Goal: Register for event/course

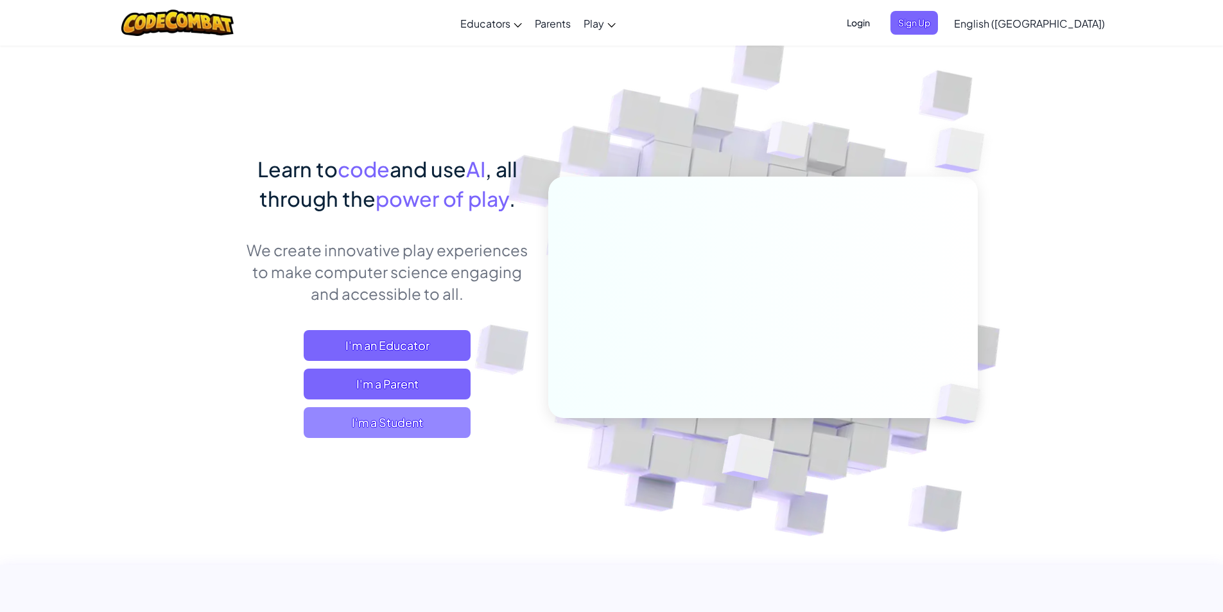
click at [449, 426] on span "I'm a Student" at bounding box center [387, 422] width 167 height 31
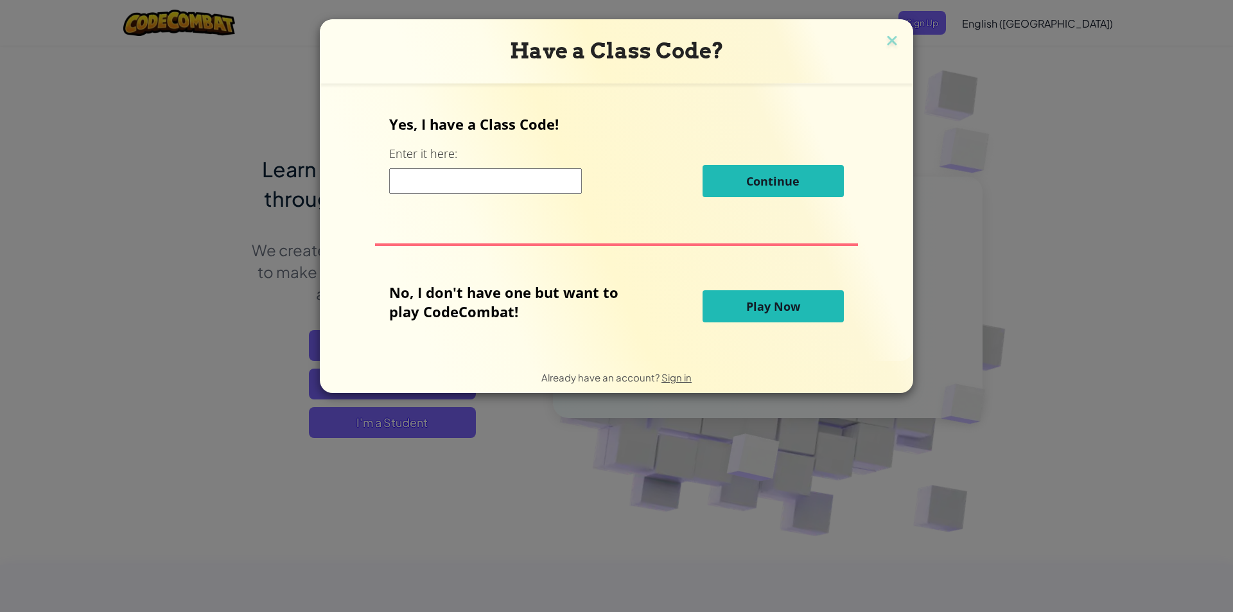
click at [444, 180] on input at bounding box center [485, 181] width 193 height 26
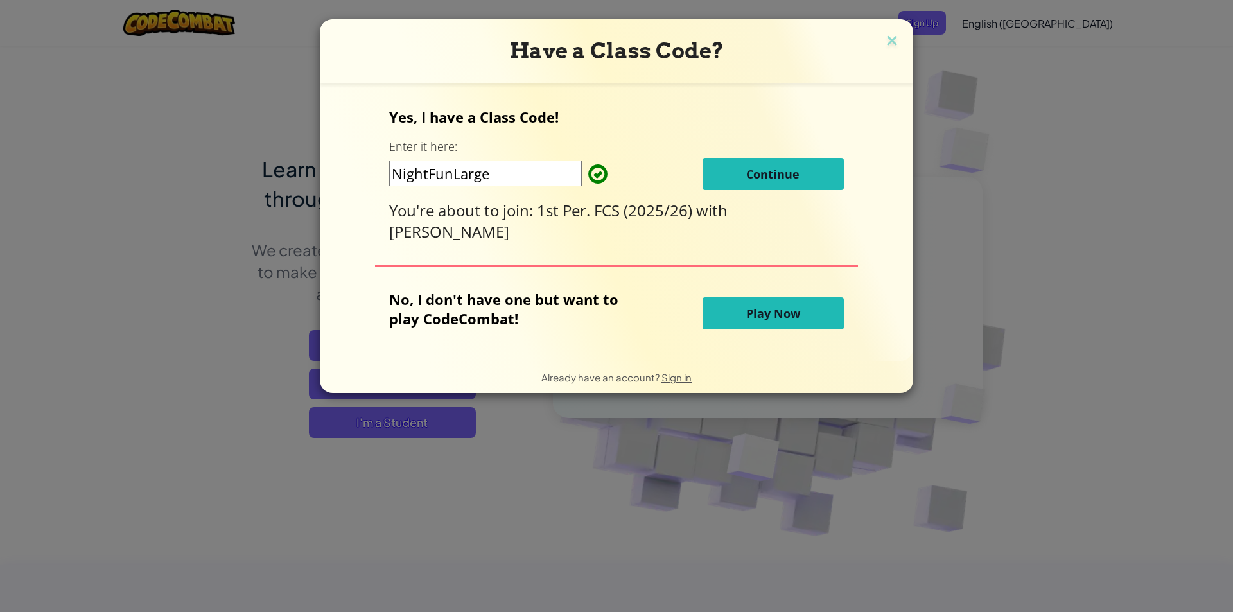
type input "NightFunLarge"
click at [779, 169] on span "Continue" at bounding box center [772, 173] width 53 height 15
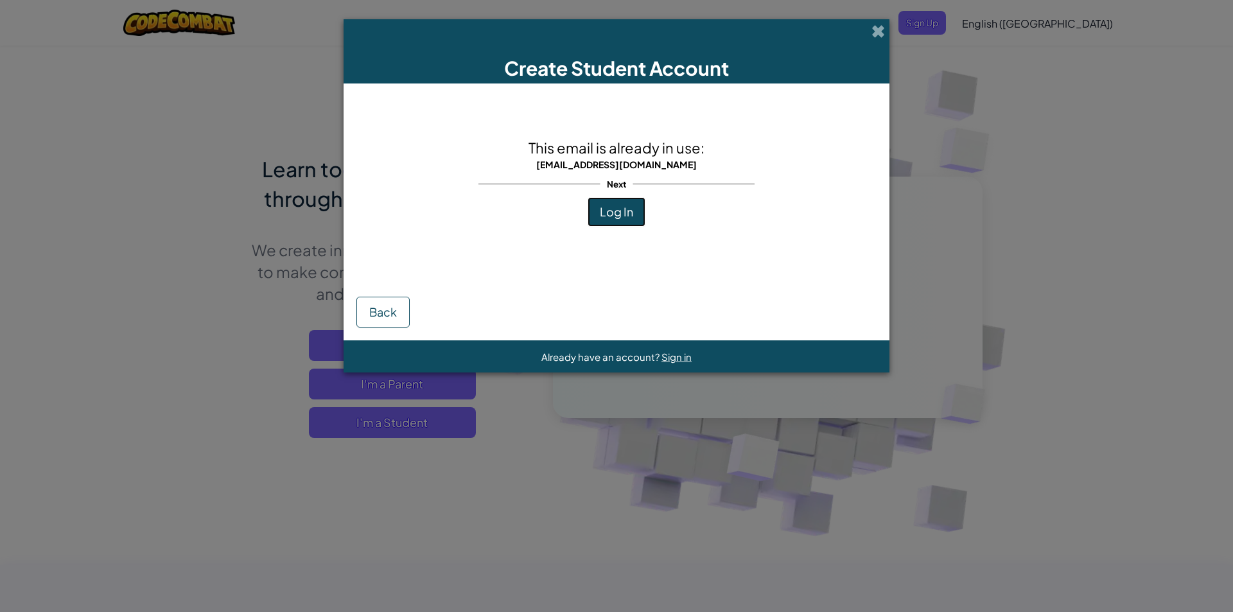
click at [615, 218] on span "Log In" at bounding box center [616, 211] width 33 height 15
